Goal: Transaction & Acquisition: Purchase product/service

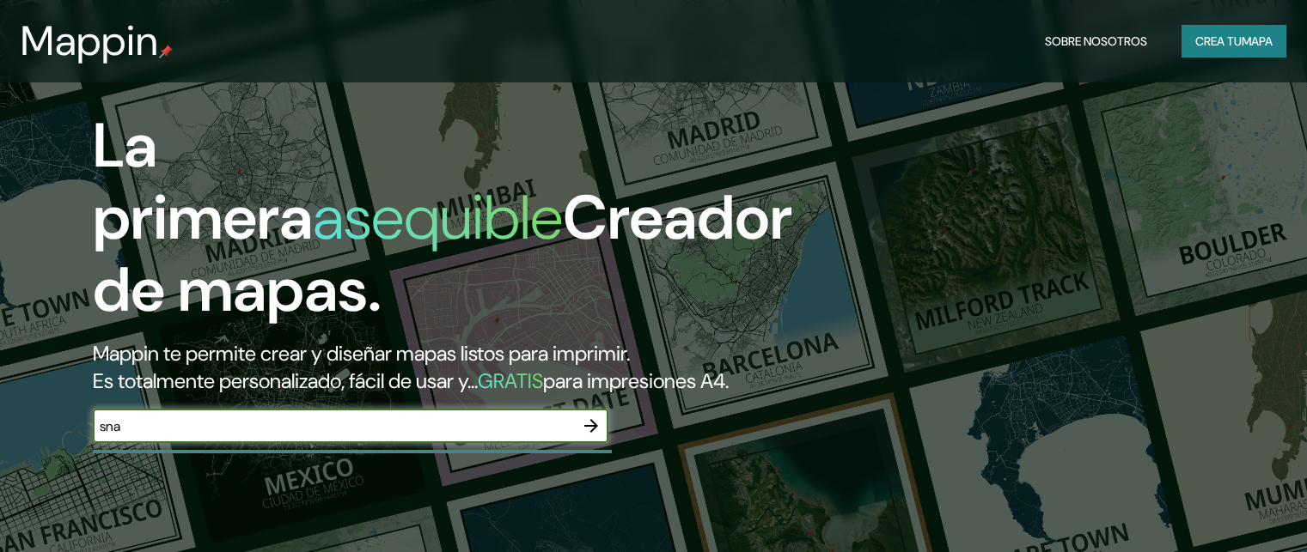
scroll to position [258, 0]
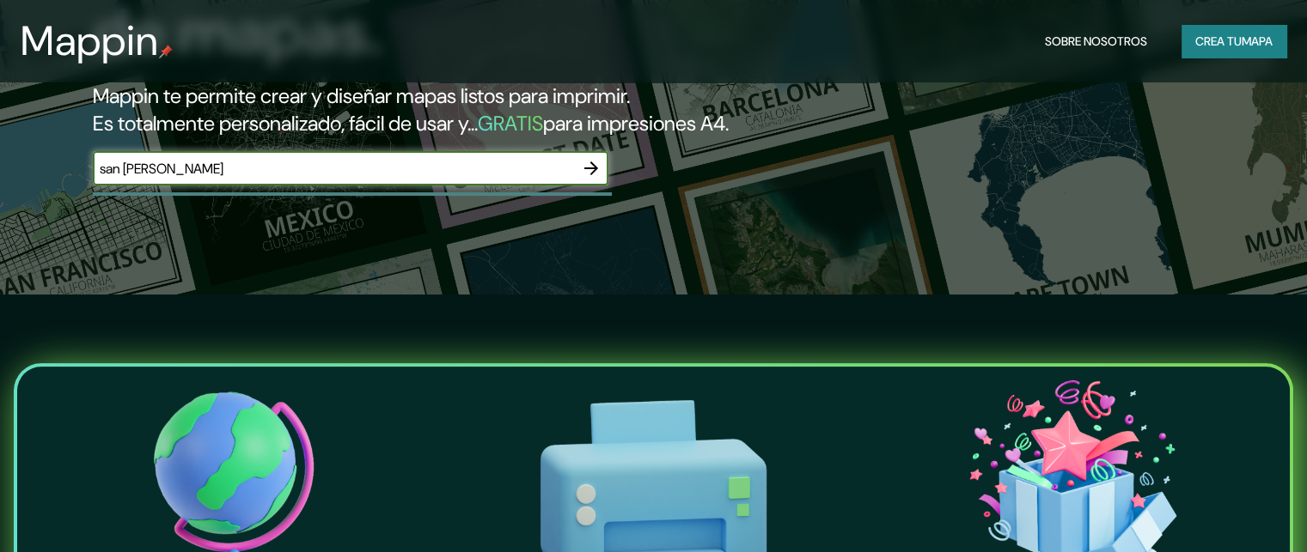
type input "san [PERSON_NAME]"
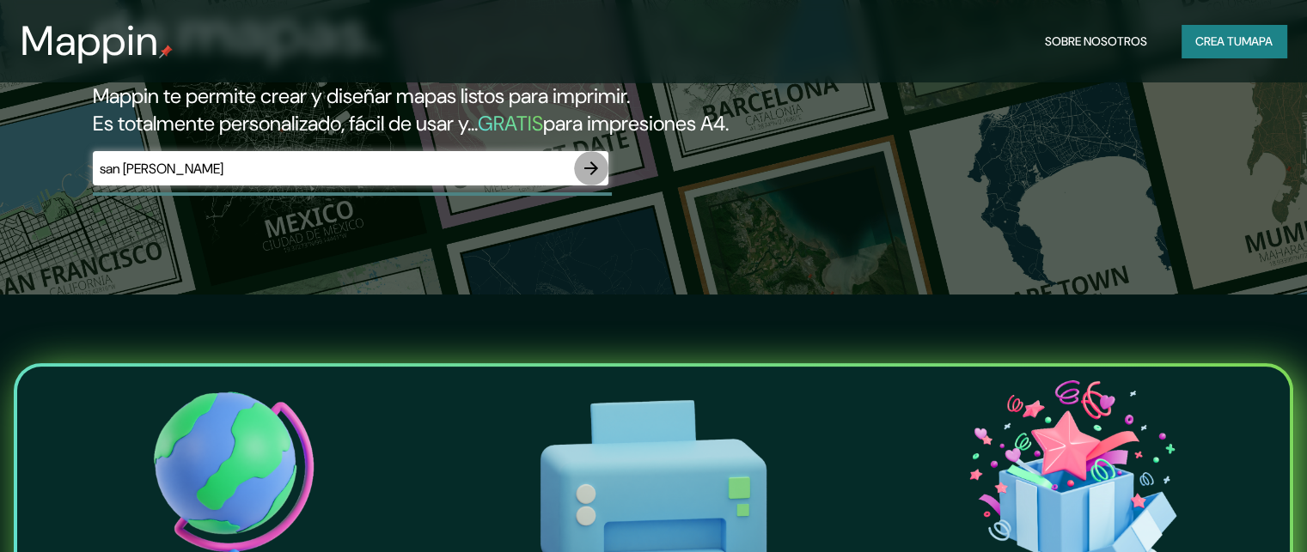
click at [593, 175] on icon "button" at bounding box center [591, 169] width 14 height 14
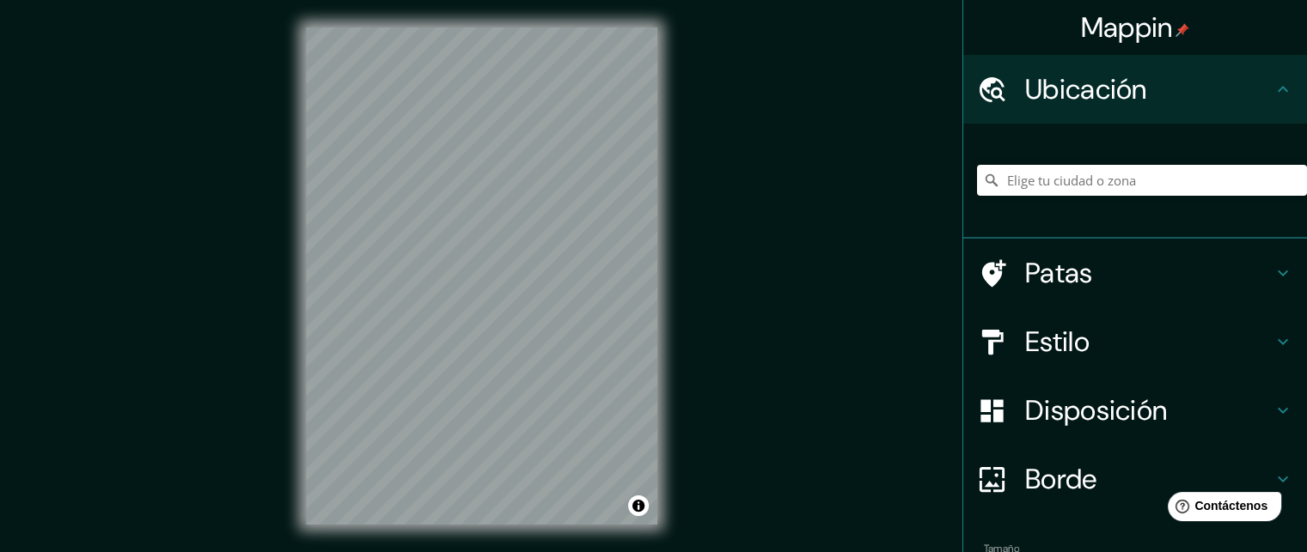
click at [271, 430] on div "Mappin Ubicación Patas Estilo Disposición Borde Elige un borde. Consejo : puede…" at bounding box center [653, 290] width 1307 height 580
click at [1158, 415] on h4 "Disposición" at bounding box center [1148, 410] width 247 height 34
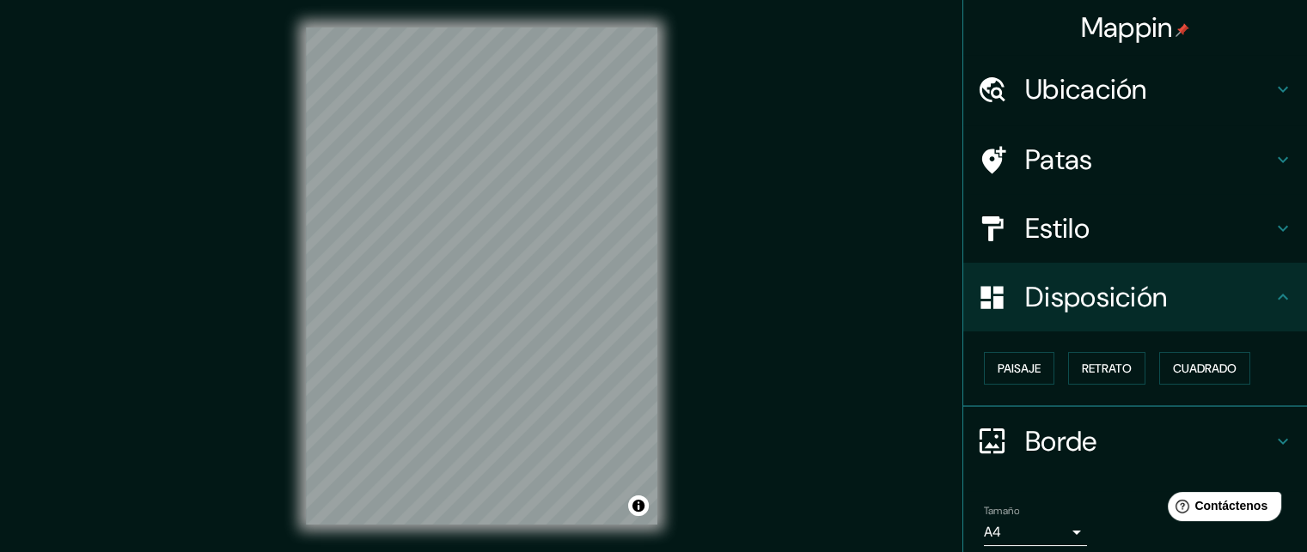
click at [1063, 431] on font "Borde" at bounding box center [1061, 442] width 72 height 36
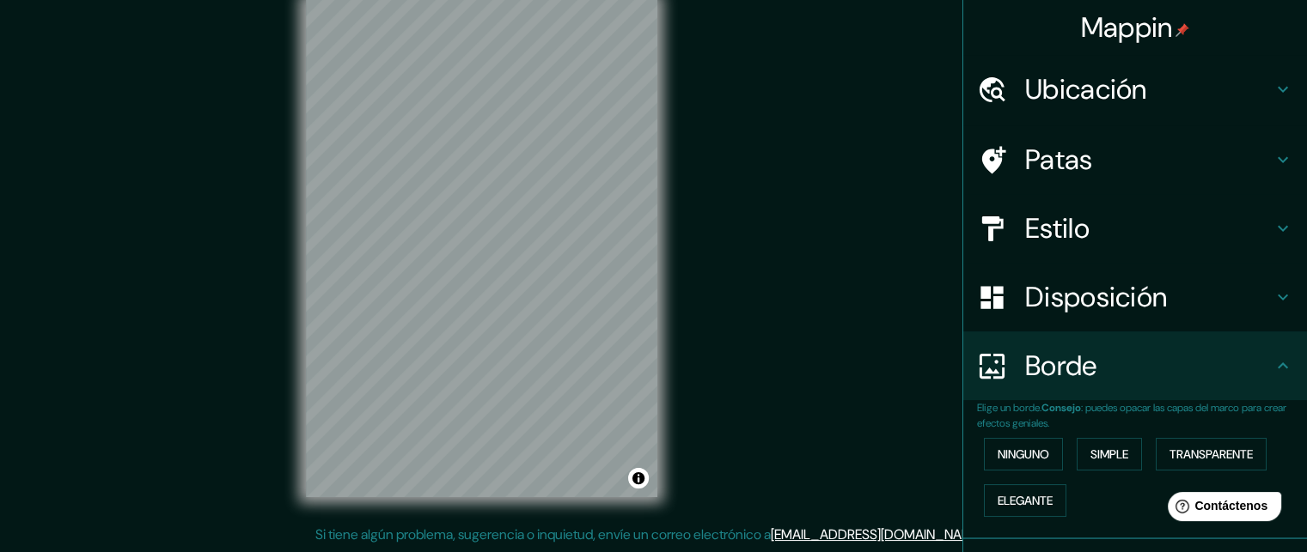
click at [1111, 98] on font "Ubicación" at bounding box center [1086, 89] width 122 height 36
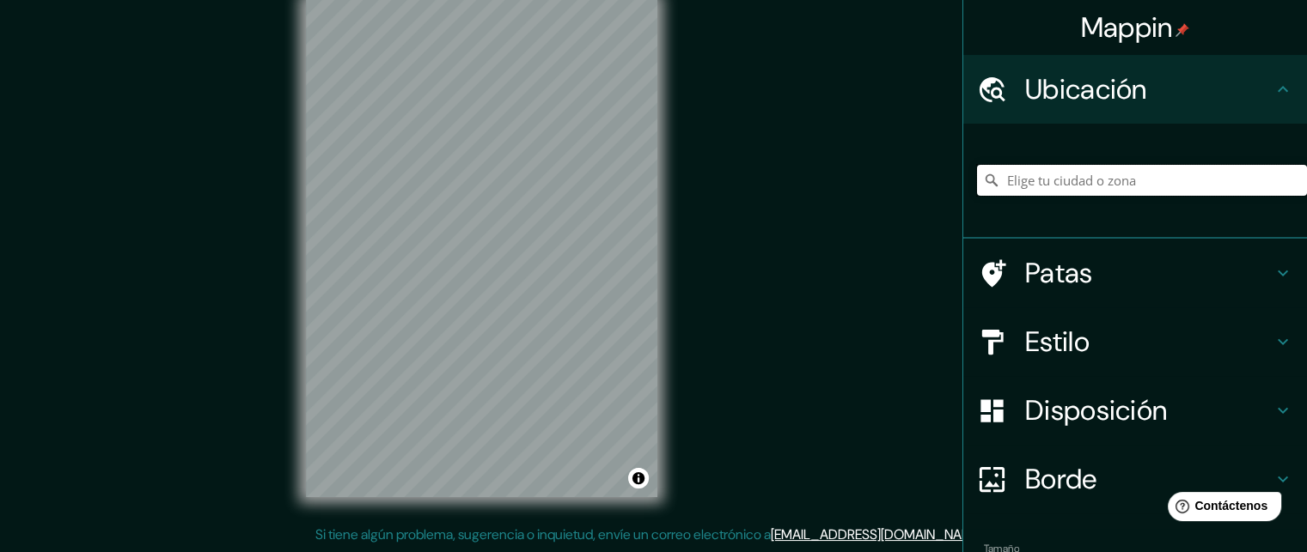
click at [1129, 185] on input "Elige tu ciudad o zona" at bounding box center [1142, 180] width 330 height 31
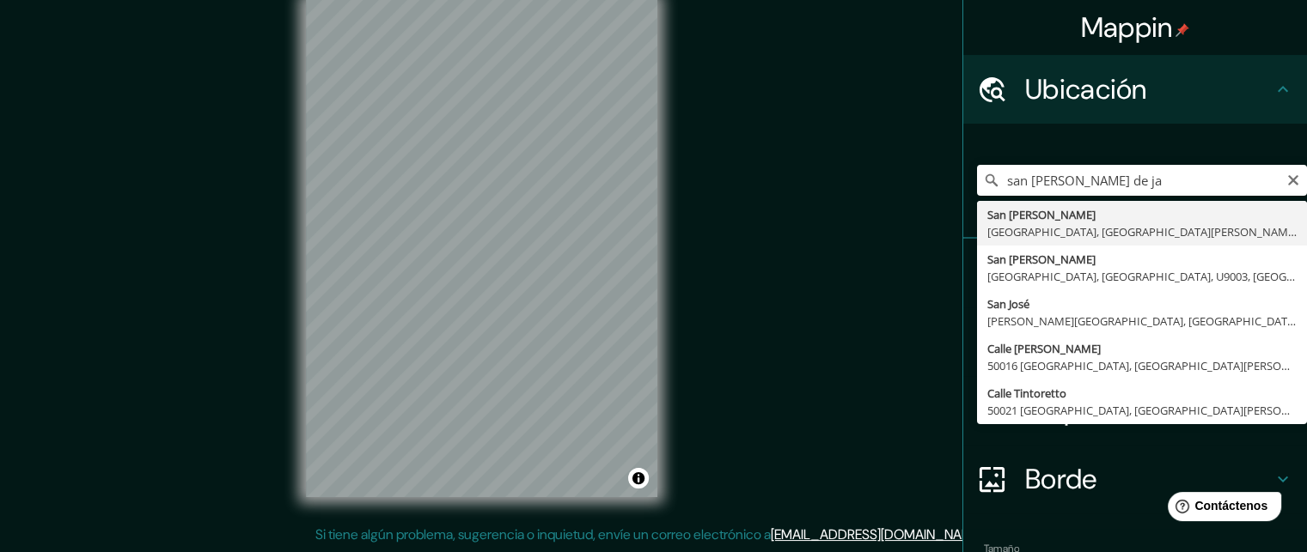
type input "San [PERSON_NAME], [GEOGRAPHIC_DATA], [GEOGRAPHIC_DATA][PERSON_NAME], [GEOGRAPH…"
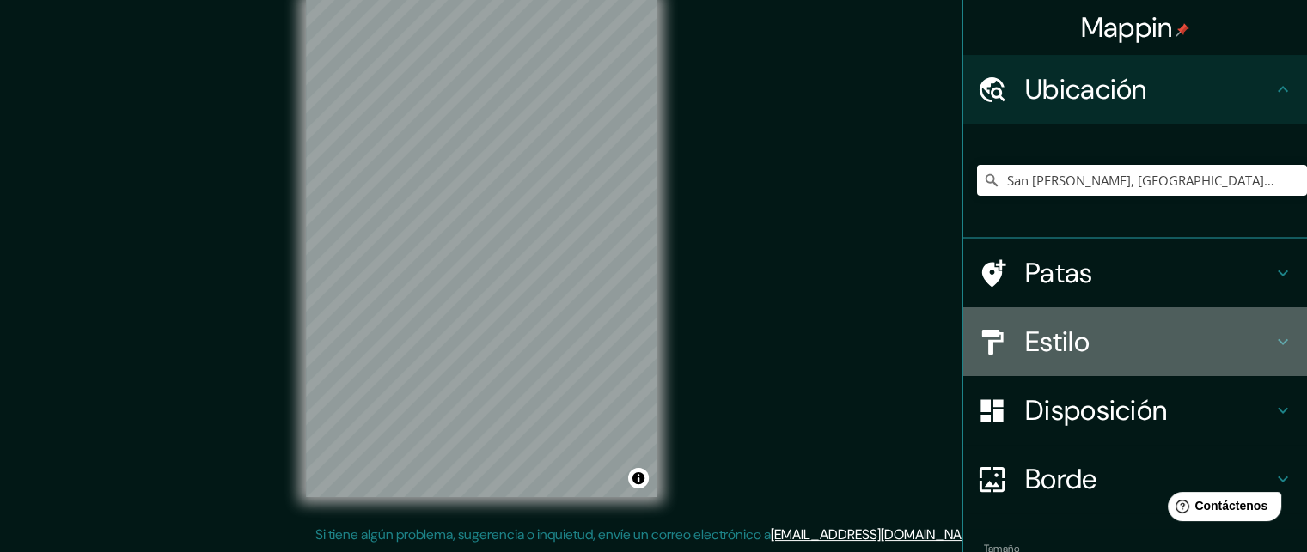
click at [1137, 363] on div "Estilo" at bounding box center [1135, 342] width 344 height 69
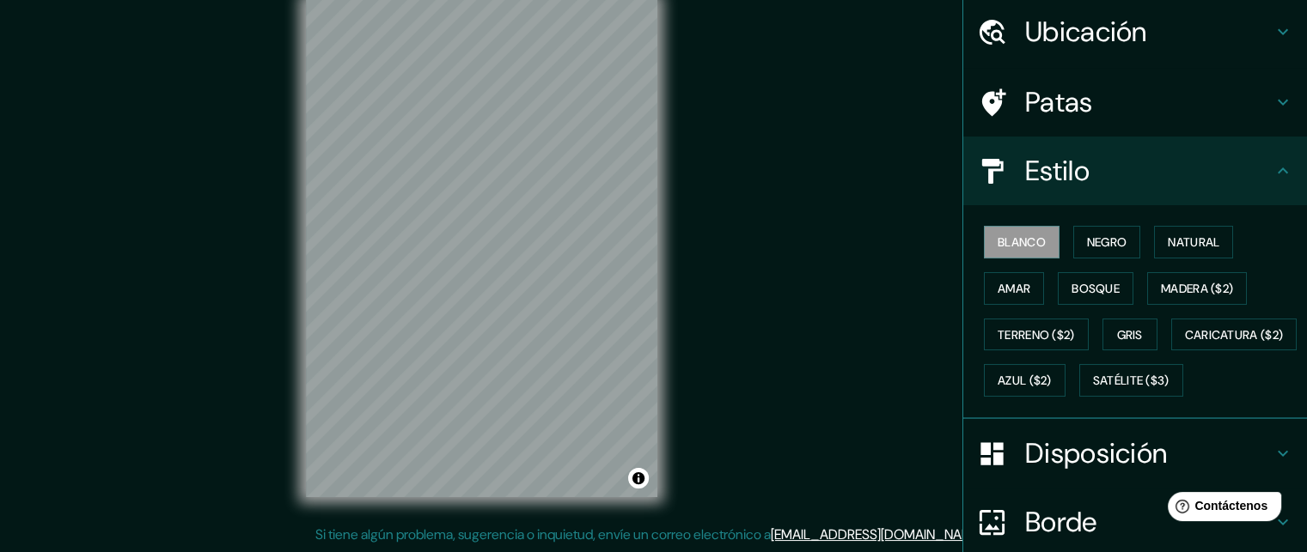
scroll to position [86, 0]
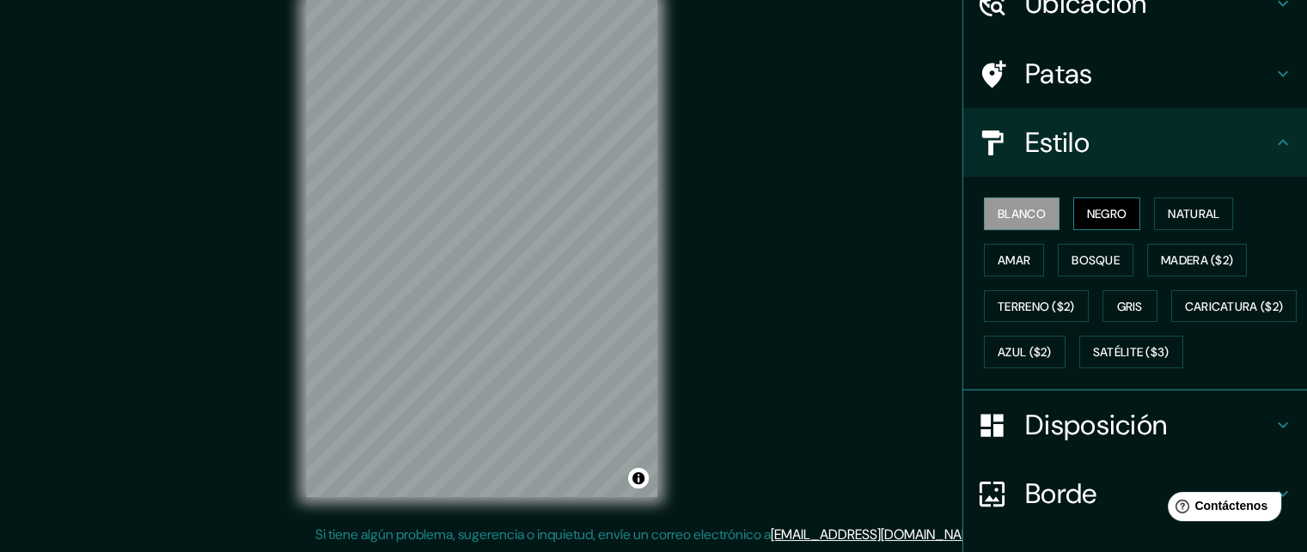
click at [1098, 216] on font "Negro" at bounding box center [1107, 213] width 40 height 15
click at [1124, 303] on font "Gris" at bounding box center [1130, 306] width 26 height 15
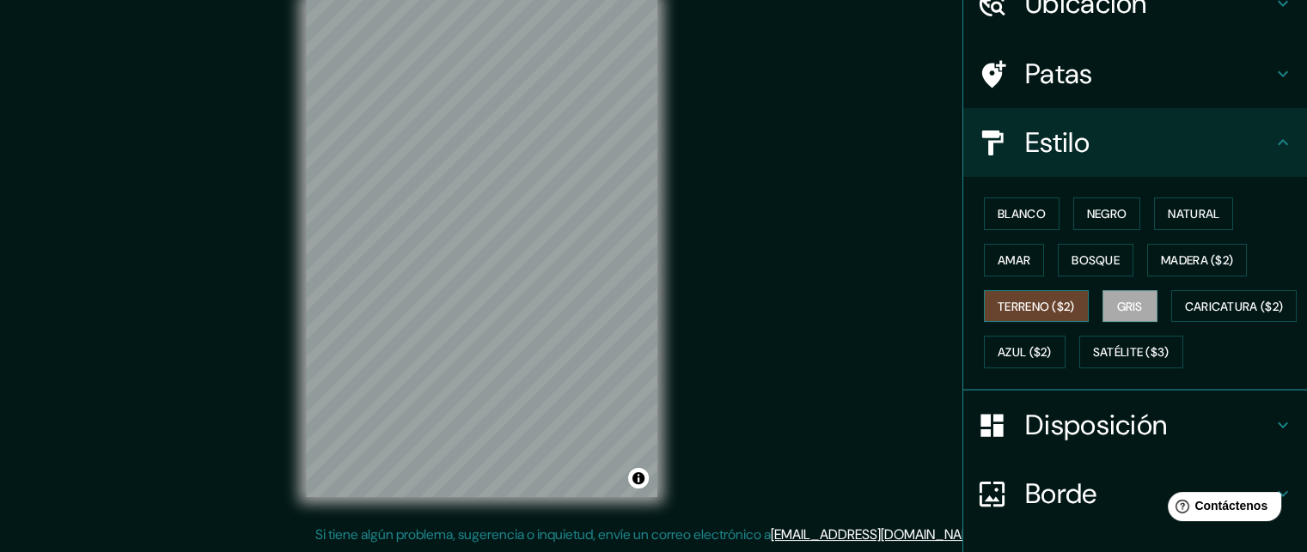
click at [1029, 318] on button "Terreno ($2)" at bounding box center [1036, 306] width 105 height 33
click at [1051, 345] on font "Azul ($2)" at bounding box center [1024, 352] width 54 height 15
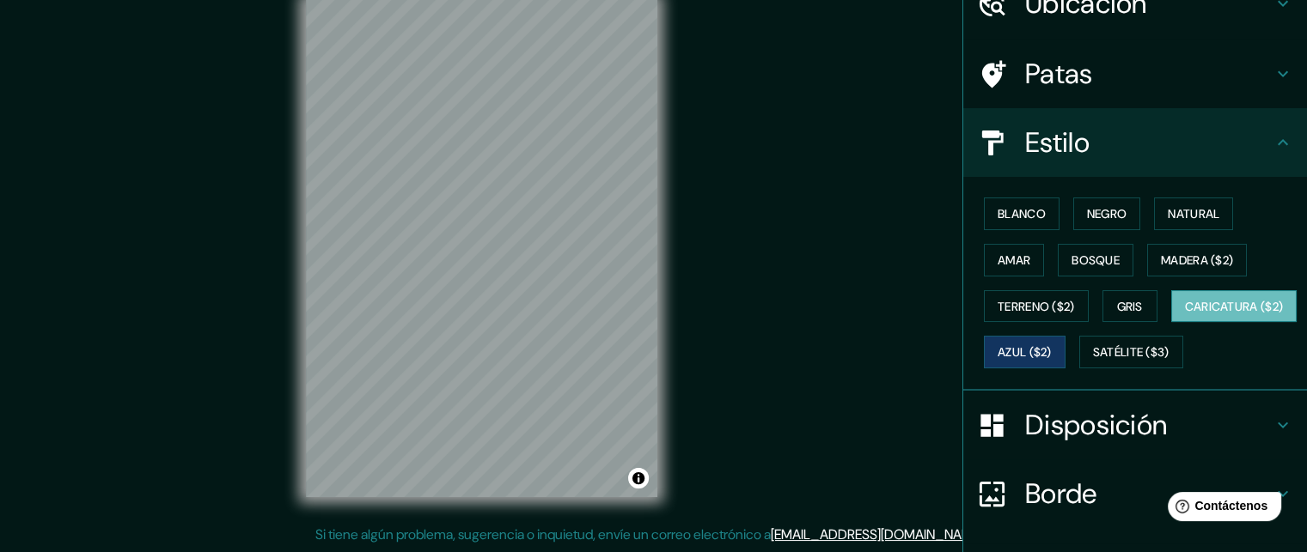
click at [1171, 323] on button "Caricatura ($2)" at bounding box center [1234, 306] width 126 height 33
drag, startPoint x: 1196, startPoint y: 265, endPoint x: 672, endPoint y: 277, distance: 524.2
click at [1196, 265] on font "Madera ($2)" at bounding box center [1197, 260] width 72 height 15
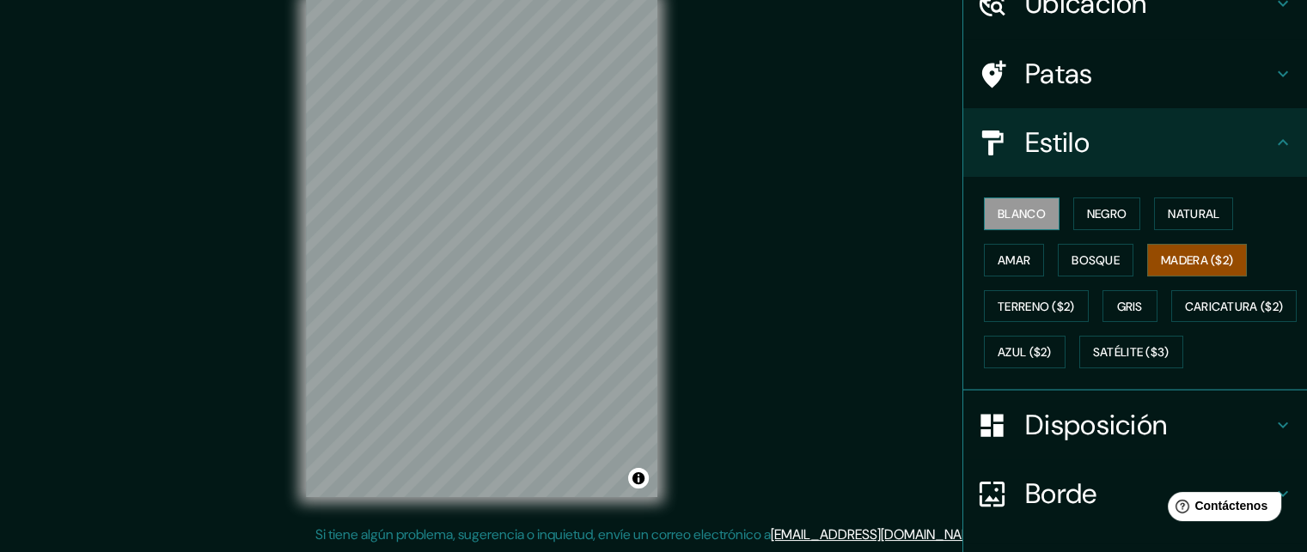
scroll to position [0, 0]
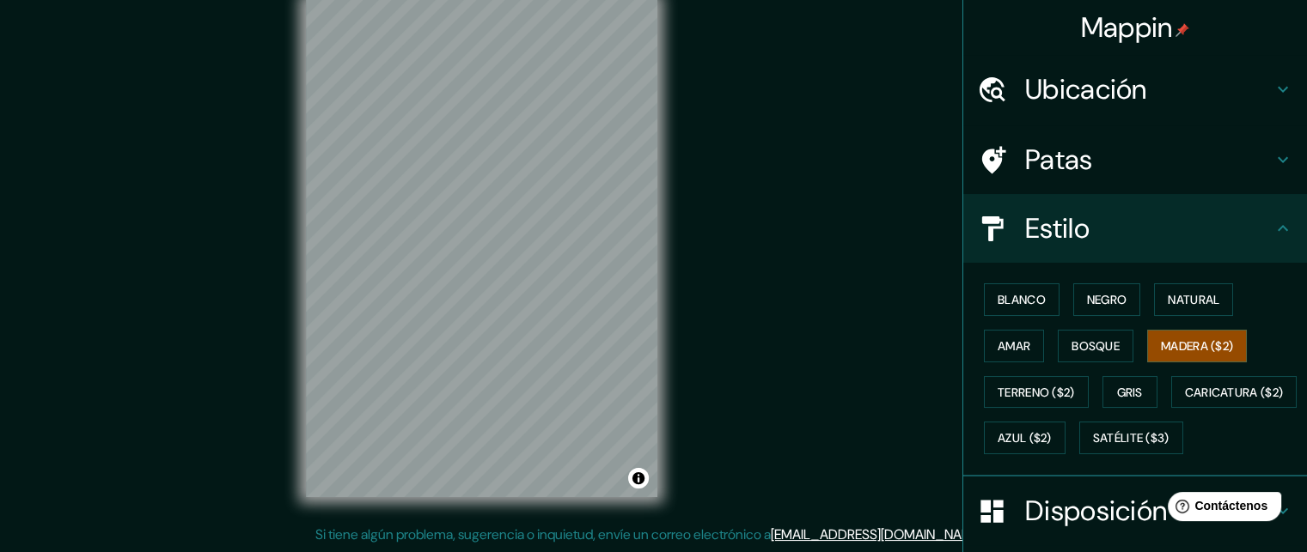
click at [1075, 180] on div "Patas" at bounding box center [1135, 159] width 344 height 69
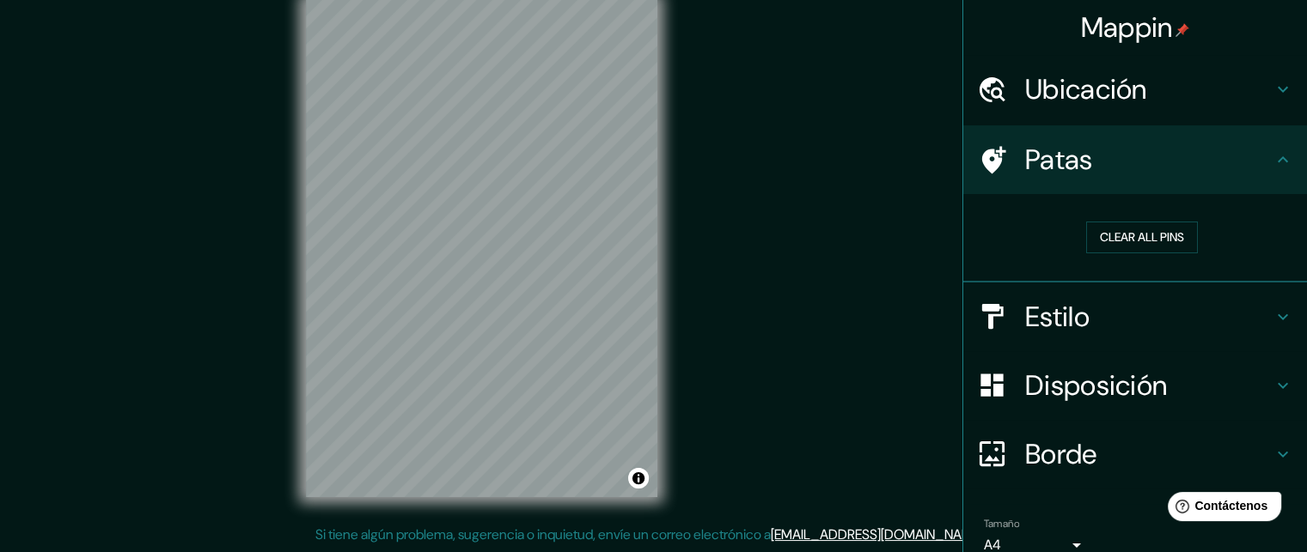
click at [1177, 319] on h4 "Estilo" at bounding box center [1148, 317] width 247 height 34
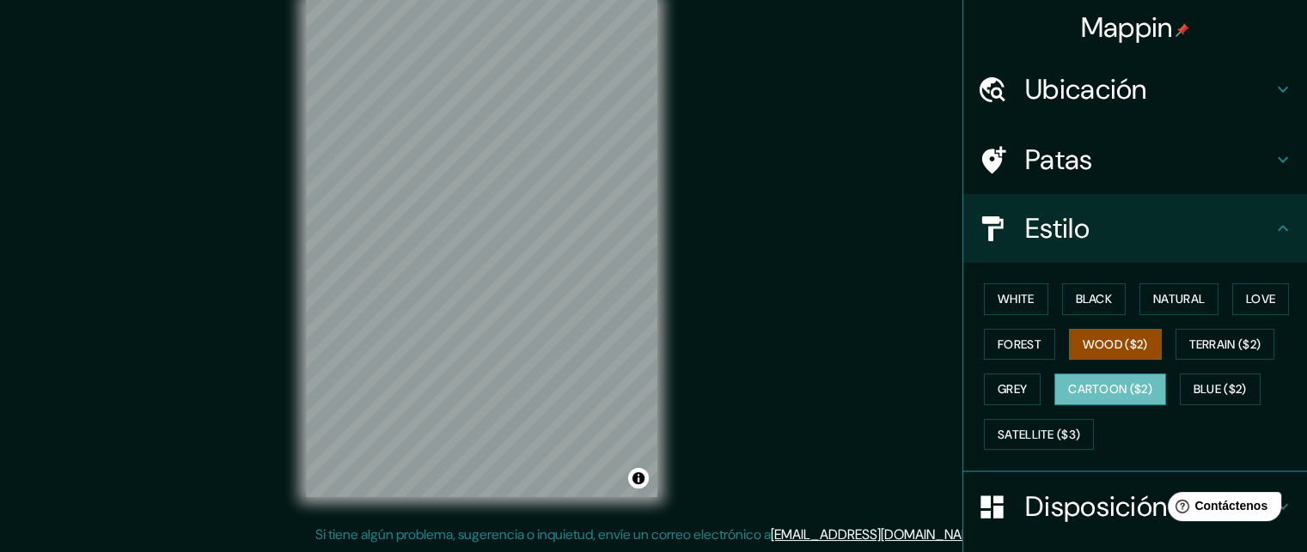
scroll to position [86, 0]
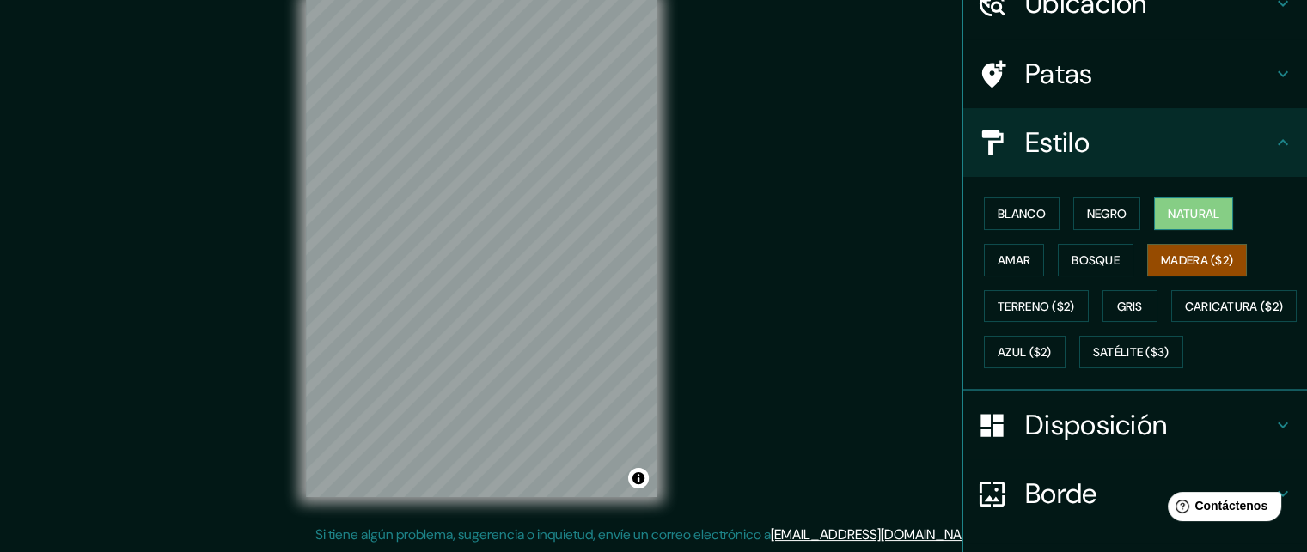
click at [1173, 210] on font "Natural" at bounding box center [1193, 213] width 52 height 15
click at [1003, 259] on font "Amar" at bounding box center [1013, 260] width 33 height 15
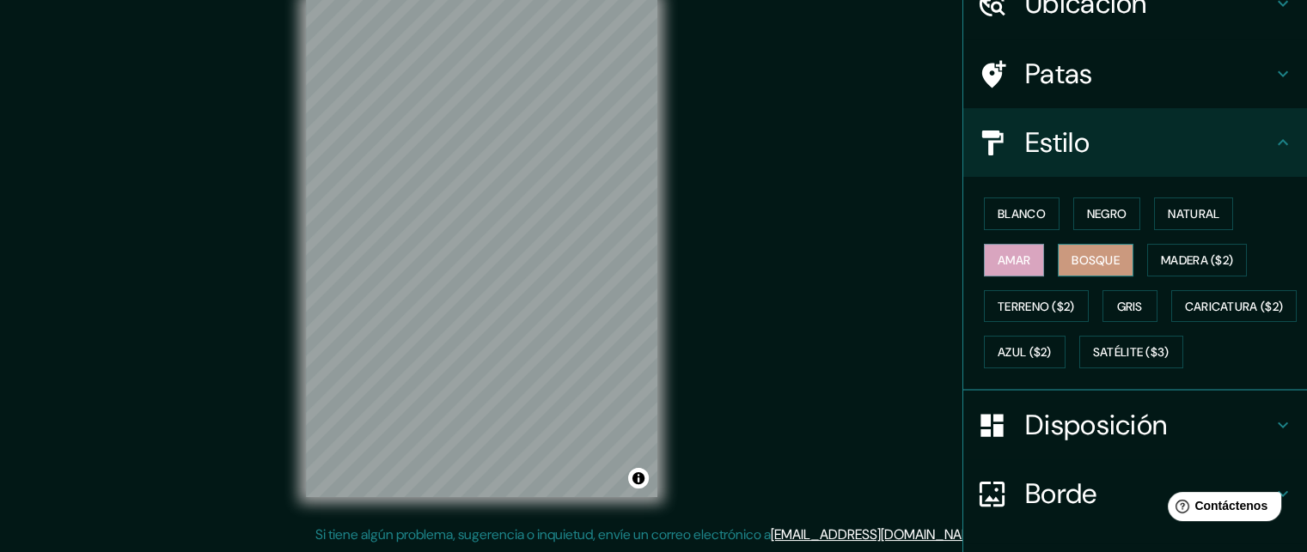
click at [1071, 265] on font "Bosque" at bounding box center [1095, 260] width 48 height 15
click at [1079, 369] on button "Satélite ($3)" at bounding box center [1131, 352] width 104 height 33
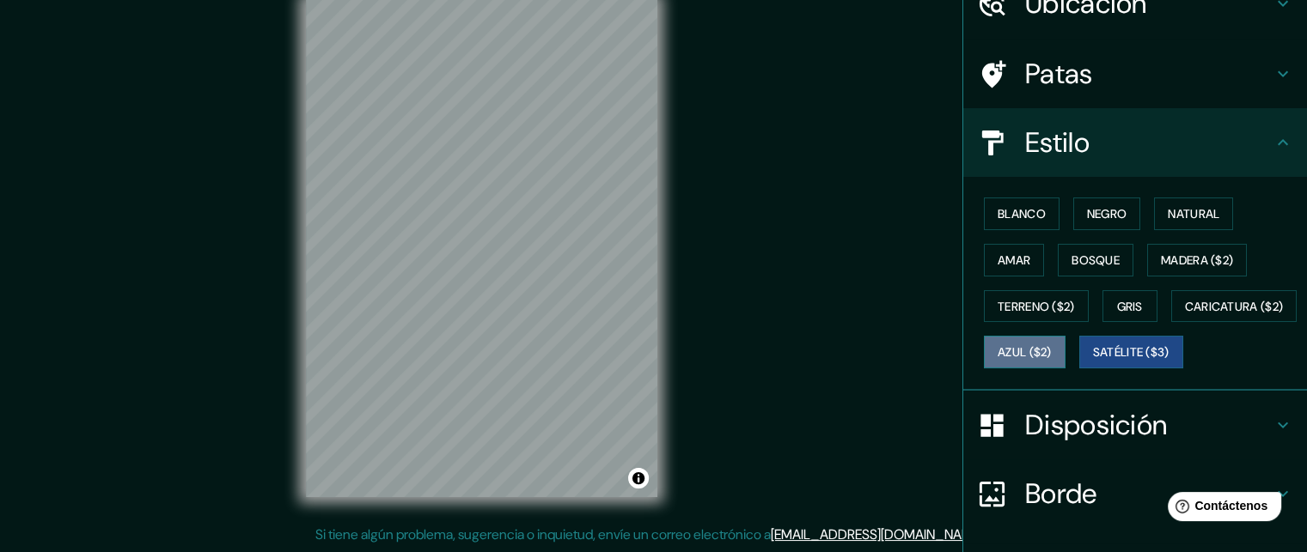
click at [1051, 355] on font "Azul ($2)" at bounding box center [1024, 352] width 54 height 15
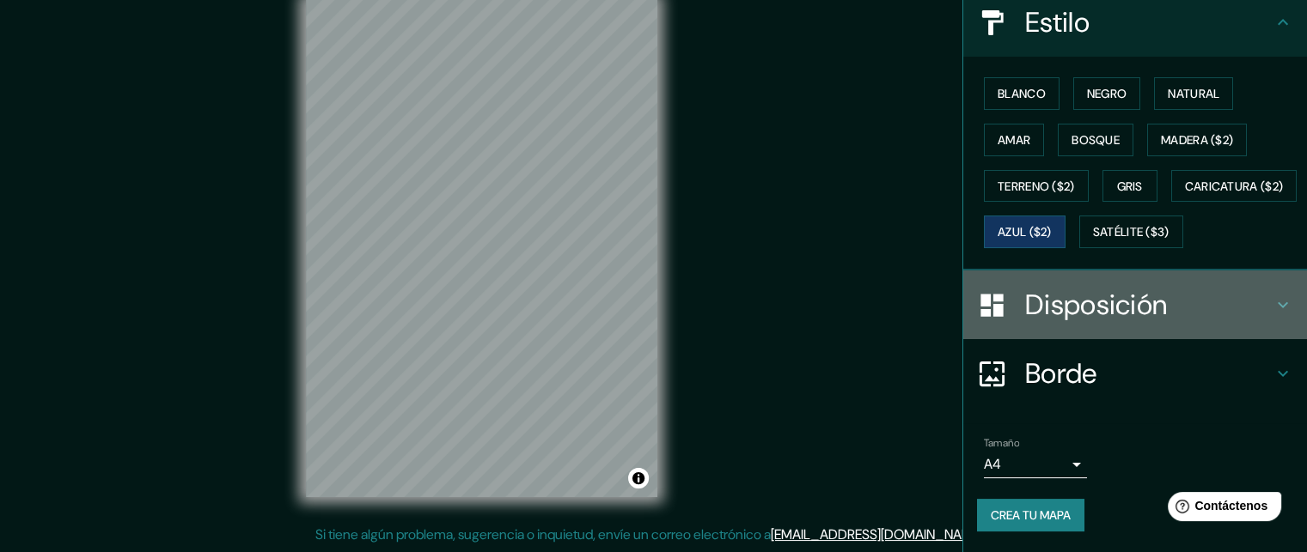
click at [1089, 315] on font "Disposición" at bounding box center [1096, 305] width 142 height 36
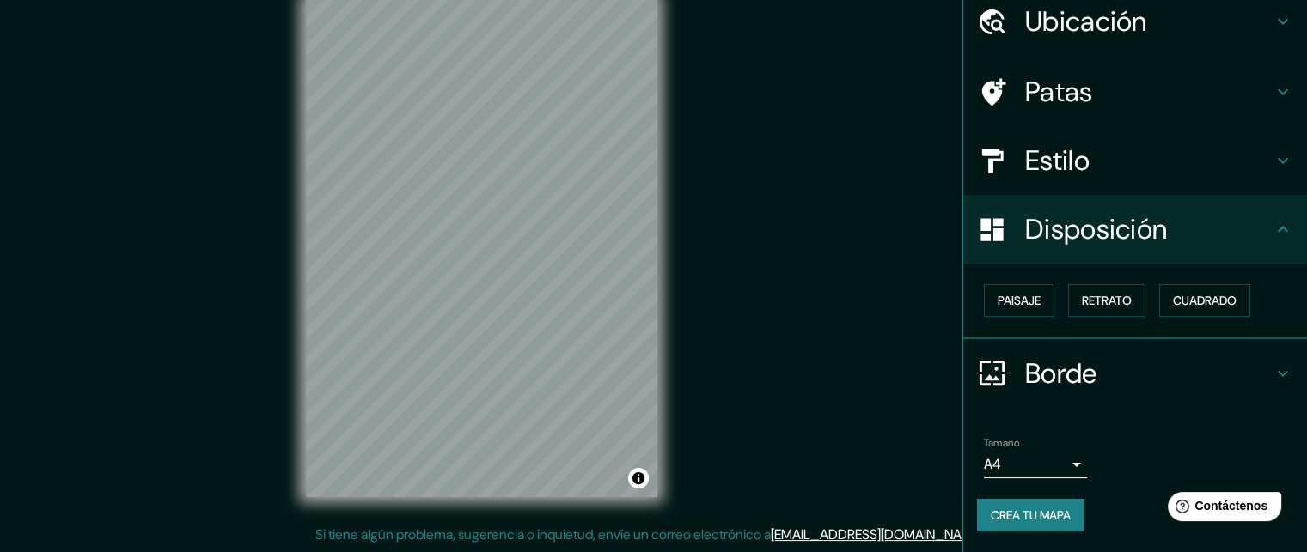
scroll to position [65, 0]
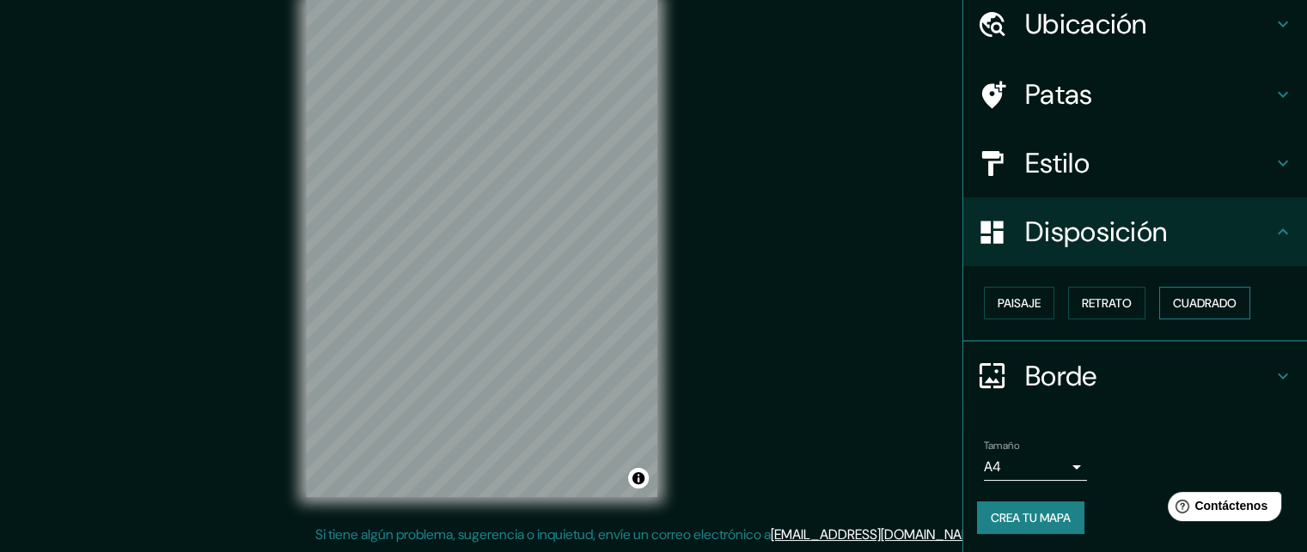
click at [1192, 303] on font "Cuadrado" at bounding box center [1205, 303] width 64 height 15
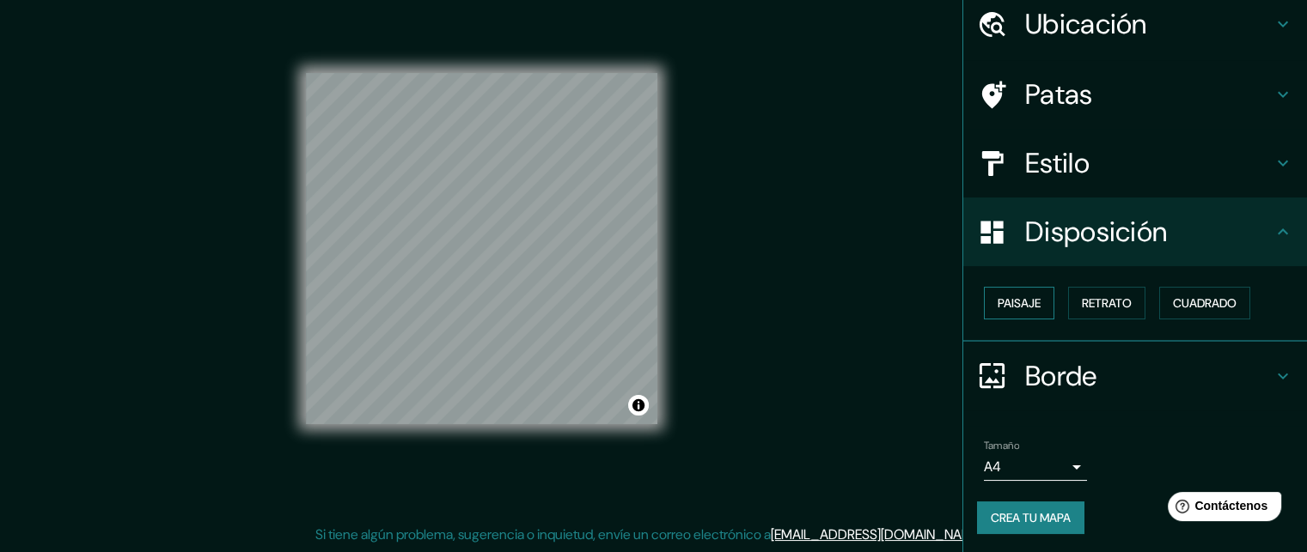
click at [997, 308] on font "Paisaje" at bounding box center [1018, 303] width 43 height 15
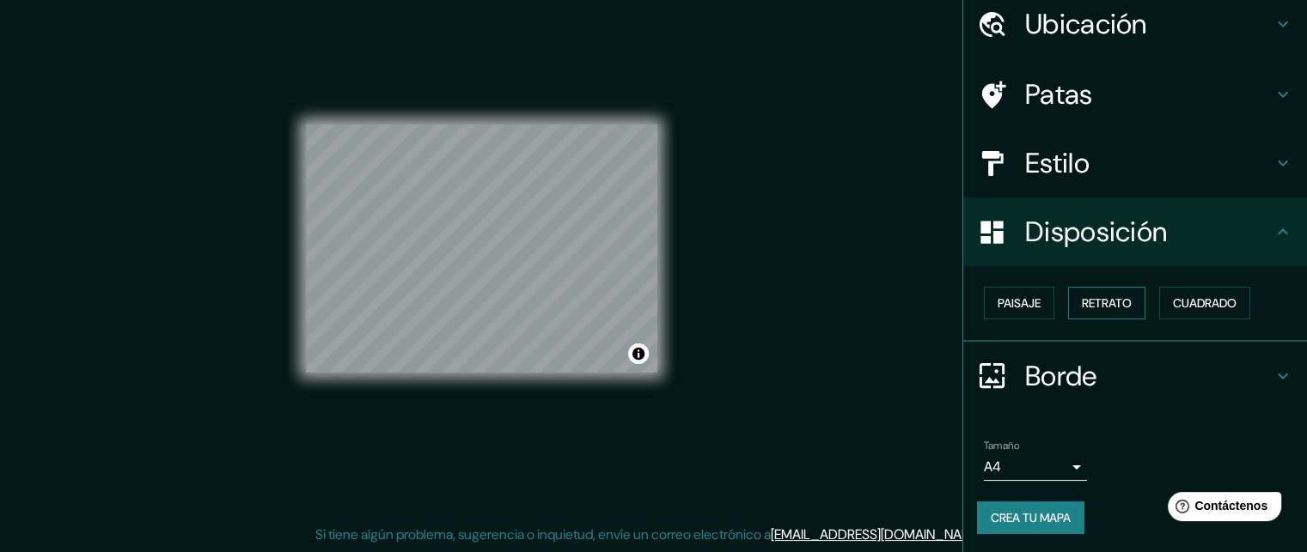
click at [1099, 305] on font "Retrato" at bounding box center [1107, 303] width 50 height 15
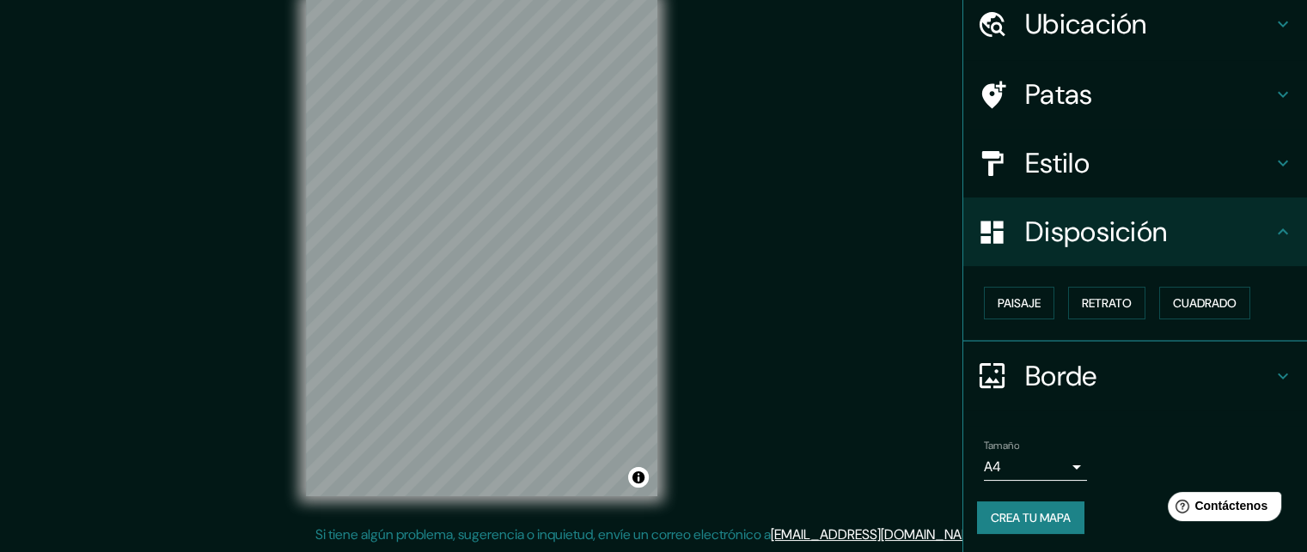
scroll to position [0, 0]
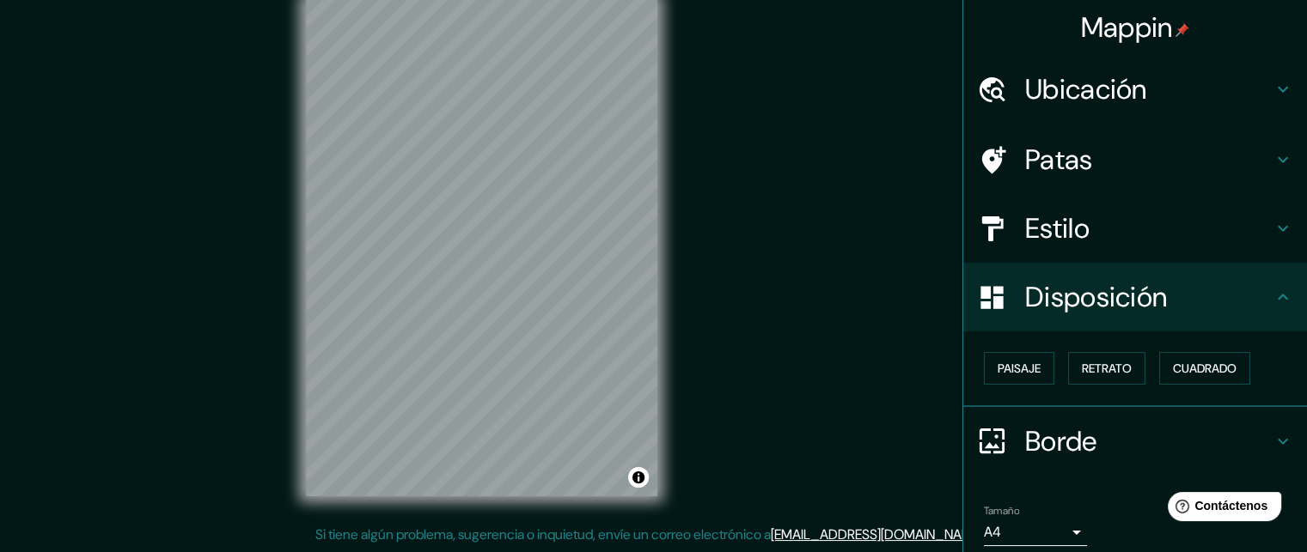
click at [1050, 238] on font "Estilo" at bounding box center [1057, 228] width 64 height 36
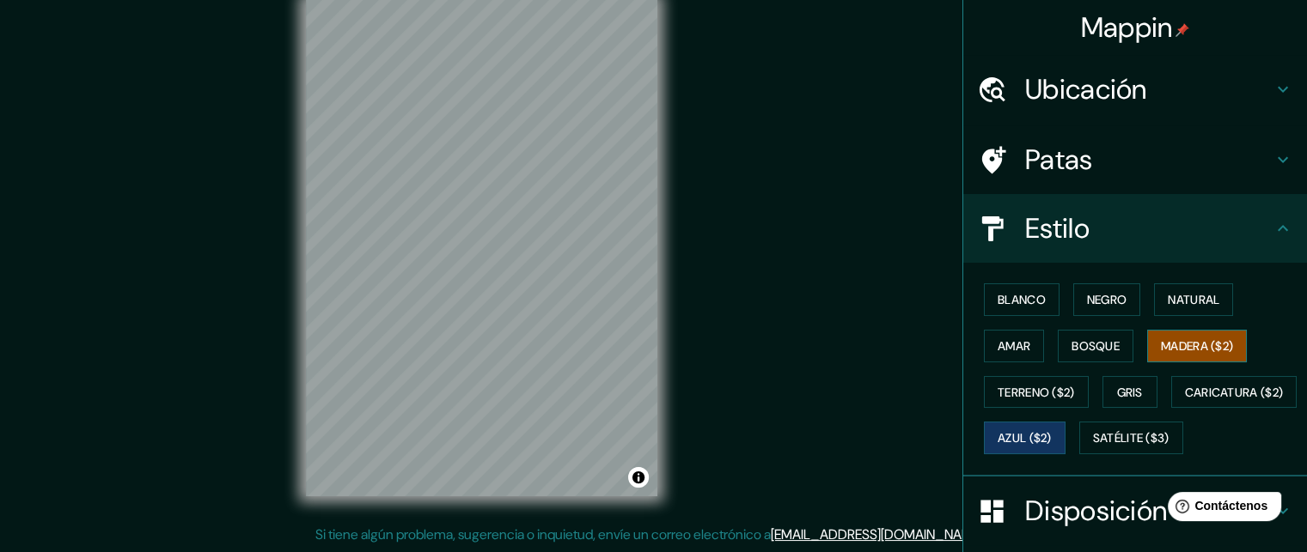
click at [1203, 357] on button "Madera ($2)" at bounding box center [1197, 346] width 100 height 33
